Goal: Task Accomplishment & Management: Complete application form

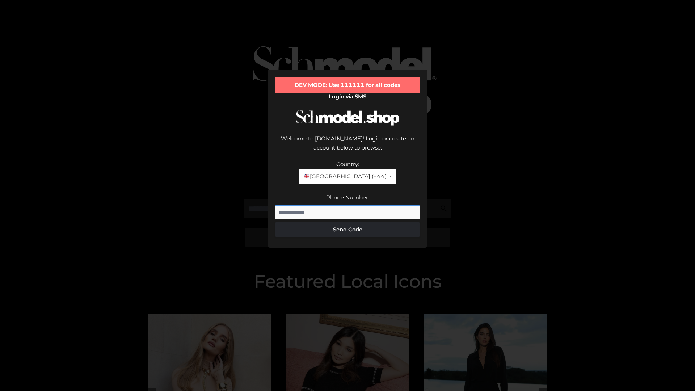
click at [348, 205] on input "Phone Number:" at bounding box center [347, 212] width 145 height 14
type input "**********"
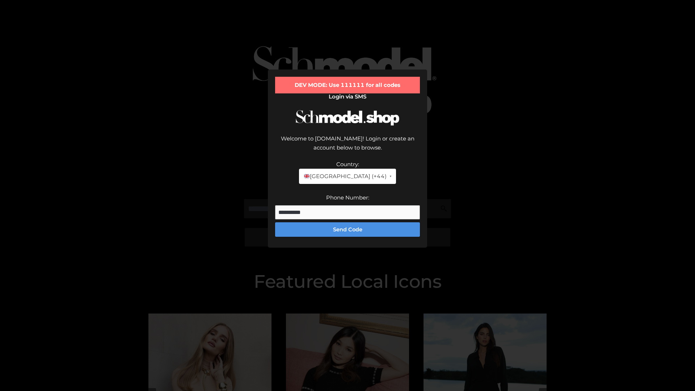
click at [348, 222] on button "Send Code" at bounding box center [347, 229] width 145 height 14
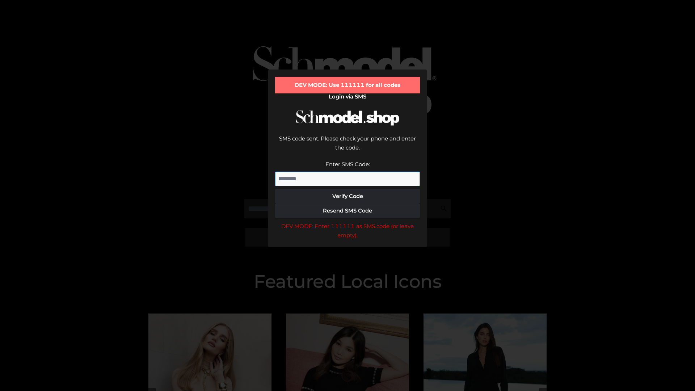
click at [348, 172] on input "Enter SMS Code:" at bounding box center [347, 179] width 145 height 14
type input "******"
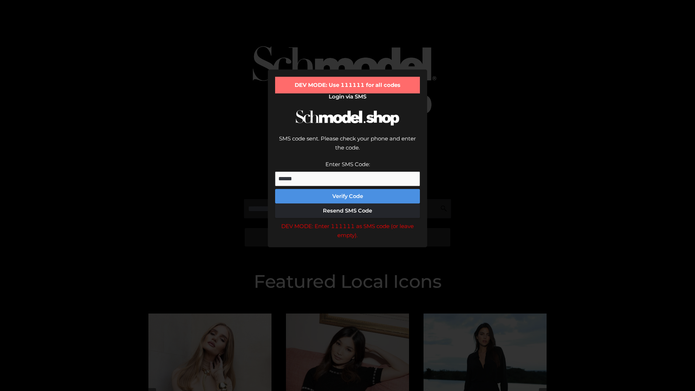
click at [348, 189] on button "Verify Code" at bounding box center [347, 196] width 145 height 14
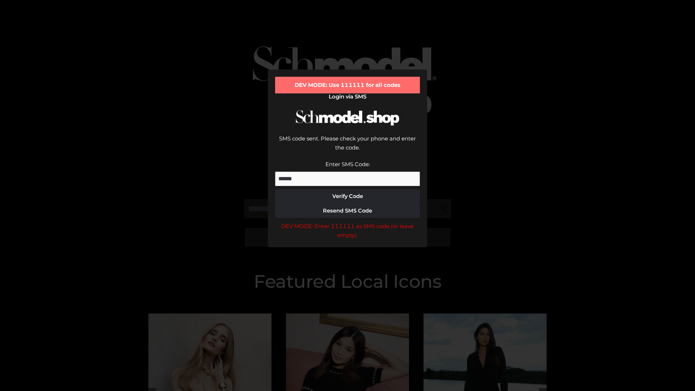
click at [348, 222] on div "DEV MODE: Enter 111111 as SMS code (or leave empty)." at bounding box center [347, 231] width 145 height 18
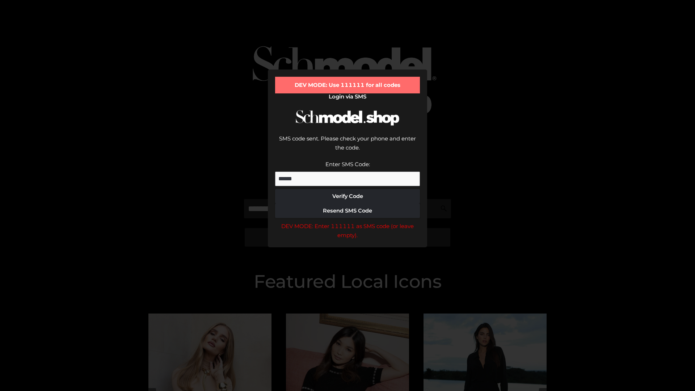
click at [348, 222] on div "DEV MODE: Enter 111111 as SMS code (or leave empty)." at bounding box center [347, 231] width 145 height 18
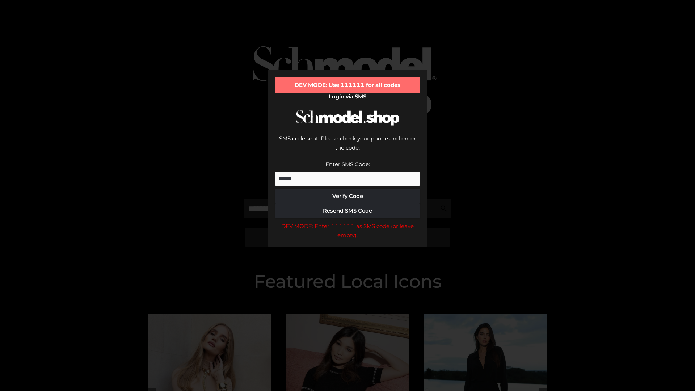
click at [348, 222] on div "DEV MODE: Enter 111111 as SMS code (or leave empty)." at bounding box center [347, 231] width 145 height 18
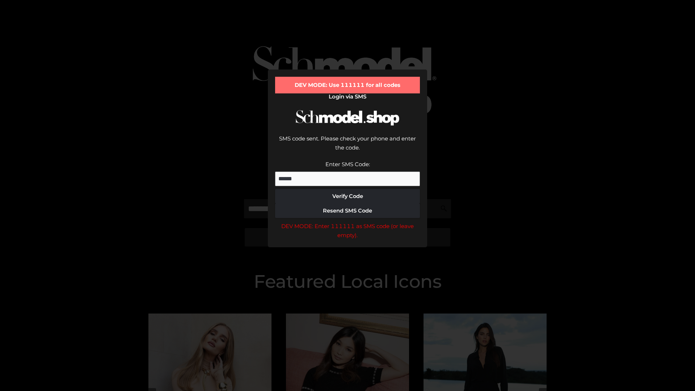
click at [348, 222] on div "DEV MODE: Enter 111111 as SMS code (or leave empty)." at bounding box center [347, 231] width 145 height 18
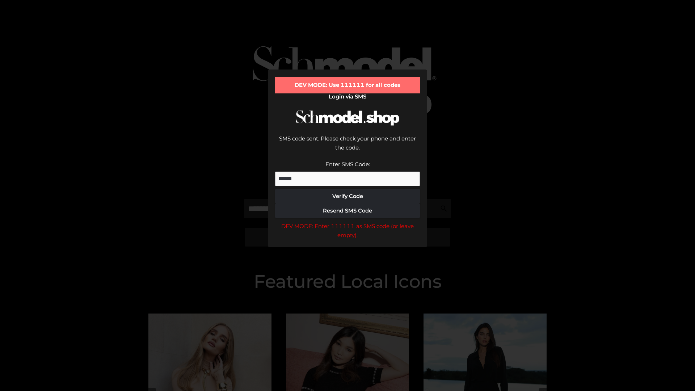
click at [348, 222] on div "DEV MODE: Enter 111111 as SMS code (or leave empty)." at bounding box center [347, 231] width 145 height 18
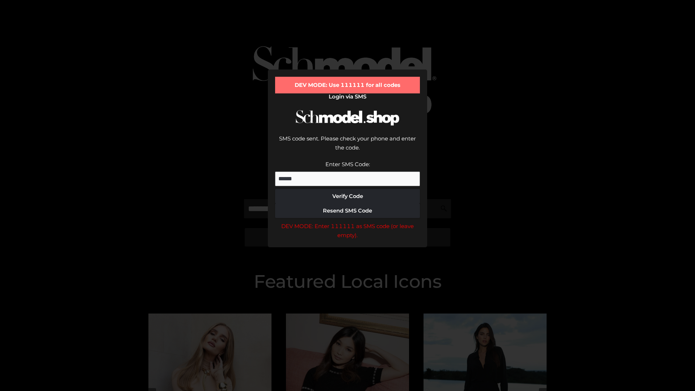
click at [348, 222] on div "DEV MODE: Enter 111111 as SMS code (or leave empty)." at bounding box center [347, 231] width 145 height 18
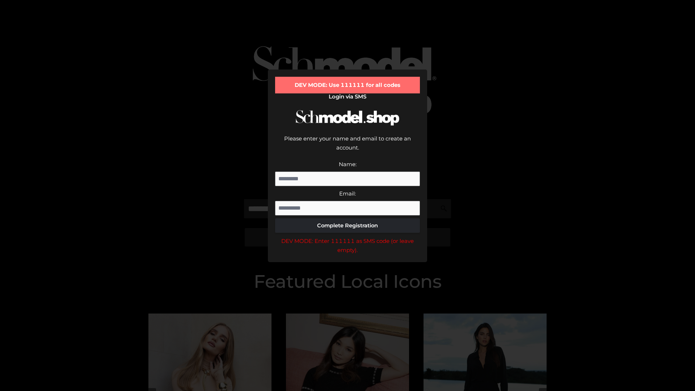
click at [348, 237] on div "DEV MODE: Enter 111111 as SMS code (or leave empty)." at bounding box center [347, 246] width 145 height 18
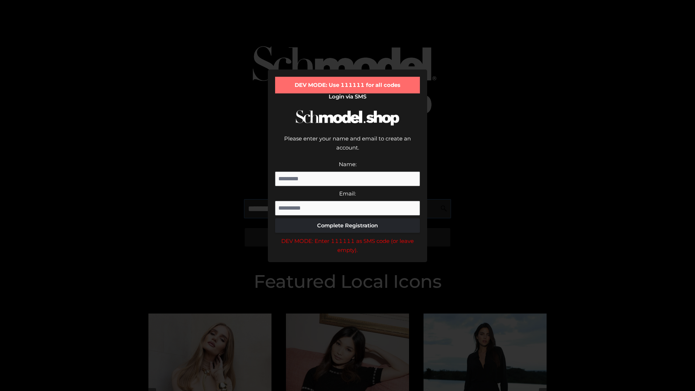
scroll to position [0, 44]
click at [348, 237] on div "DEV MODE: Enter 111111 as SMS code (or leave empty)." at bounding box center [347, 246] width 145 height 18
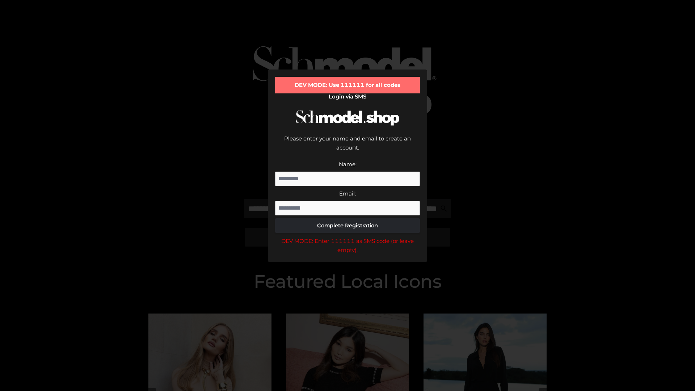
click at [348, 237] on div "DEV MODE: Enter 111111 as SMS code (or leave empty)." at bounding box center [347, 246] width 145 height 18
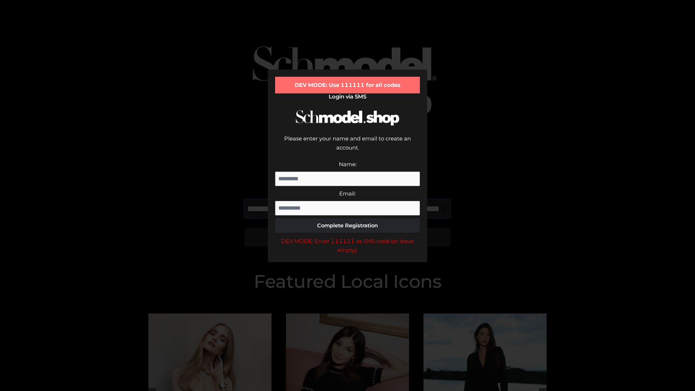
scroll to position [0, 90]
click at [348, 237] on div "DEV MODE: Enter 111111 as SMS code (or leave empty)." at bounding box center [347, 246] width 145 height 18
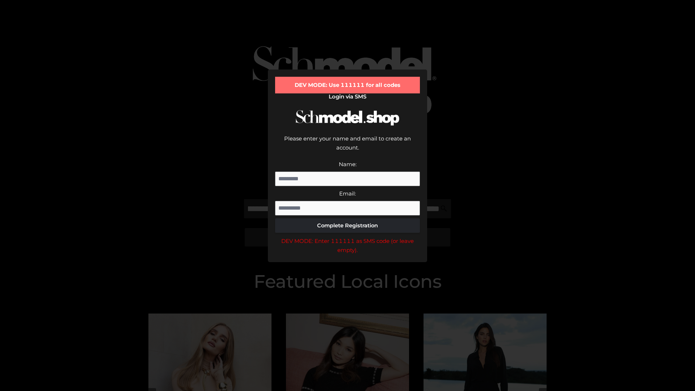
click at [348, 237] on div "DEV MODE: Enter 111111 as SMS code (or leave empty)." at bounding box center [347, 246] width 145 height 18
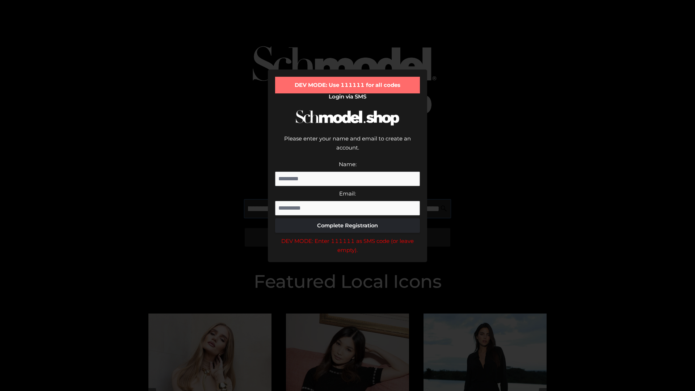
scroll to position [0, 131]
click at [348, 237] on div "DEV MODE: Enter 111111 as SMS code (or leave empty)." at bounding box center [347, 246] width 145 height 18
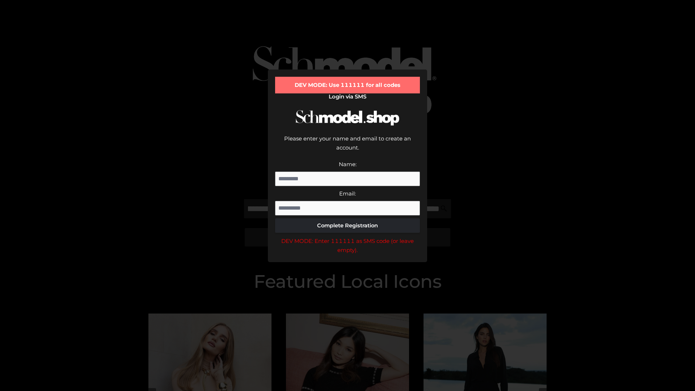
click at [348, 237] on div "DEV MODE: Enter 111111 as SMS code (or leave empty)." at bounding box center [347, 246] width 145 height 18
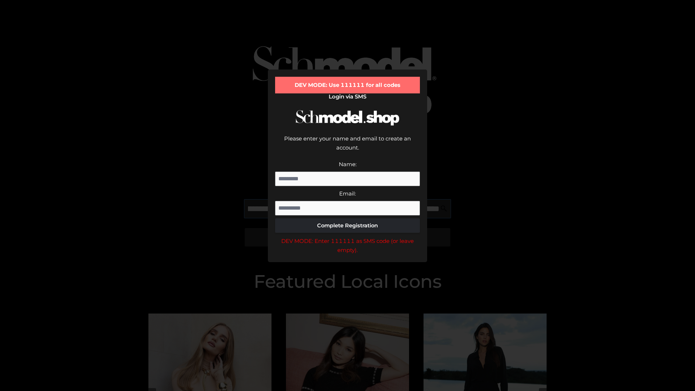
scroll to position [0, 175]
click at [348, 237] on div "DEV MODE: Enter 111111 as SMS code (or leave empty)." at bounding box center [347, 246] width 145 height 18
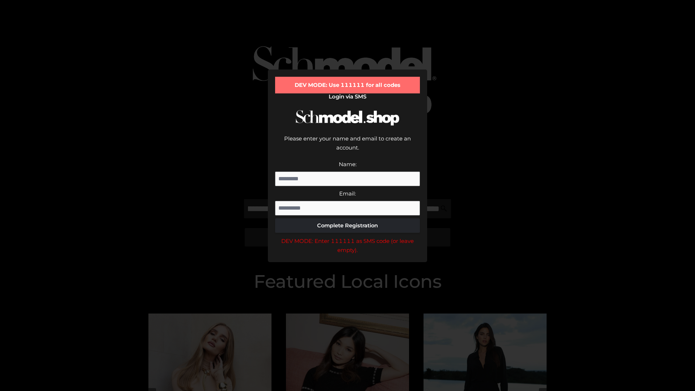
click at [348, 237] on div "DEV MODE: Enter 111111 as SMS code (or leave empty)." at bounding box center [347, 246] width 145 height 18
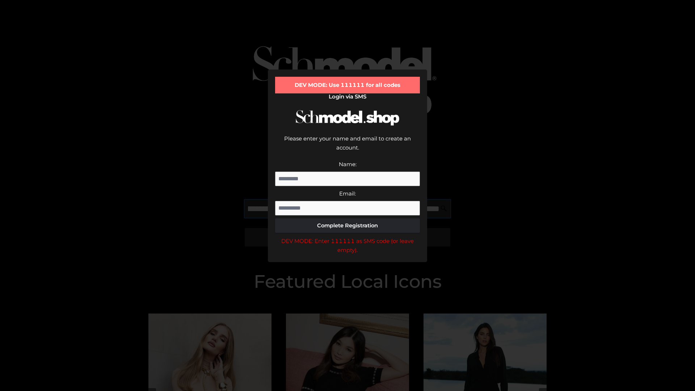
scroll to position [0, 221]
click at [348, 237] on div "DEV MODE: Enter 111111 as SMS code (or leave empty)." at bounding box center [347, 246] width 145 height 18
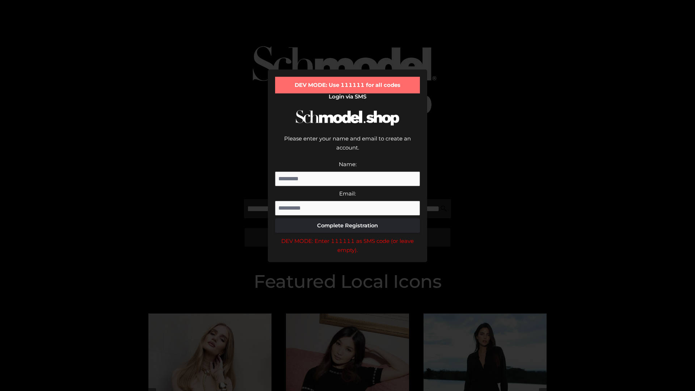
click at [348, 237] on div "DEV MODE: Enter 111111 as SMS code (or leave empty)." at bounding box center [347, 246] width 145 height 18
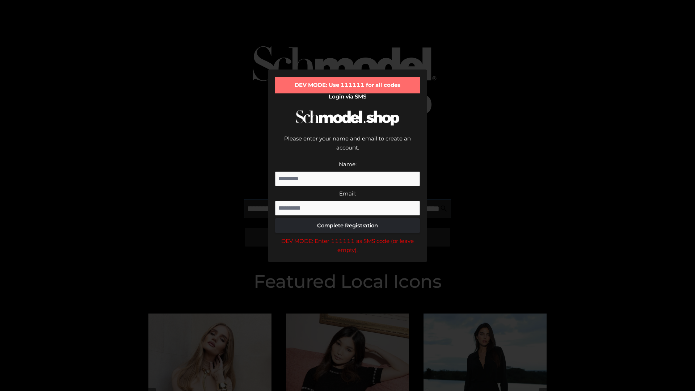
scroll to position [0, 263]
click at [348, 237] on div "DEV MODE: Enter 111111 as SMS code (or leave empty)." at bounding box center [347, 246] width 145 height 18
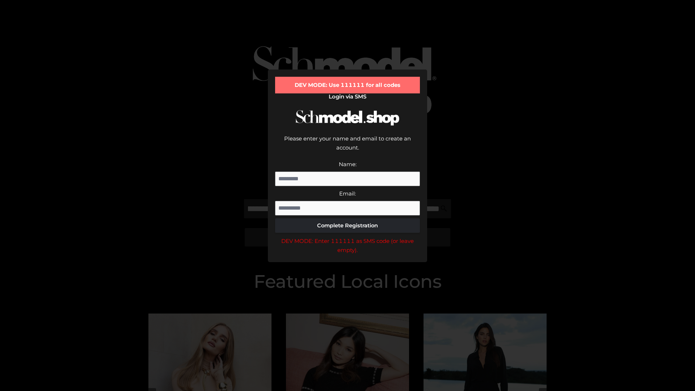
click at [348, 237] on div "DEV MODE: Enter 111111 as SMS code (or leave empty)." at bounding box center [347, 246] width 145 height 18
type input "**********"
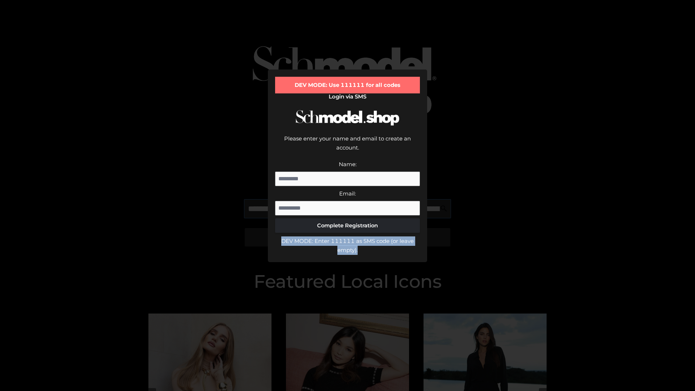
scroll to position [0, 294]
